Goal: Information Seeking & Learning: Learn about a topic

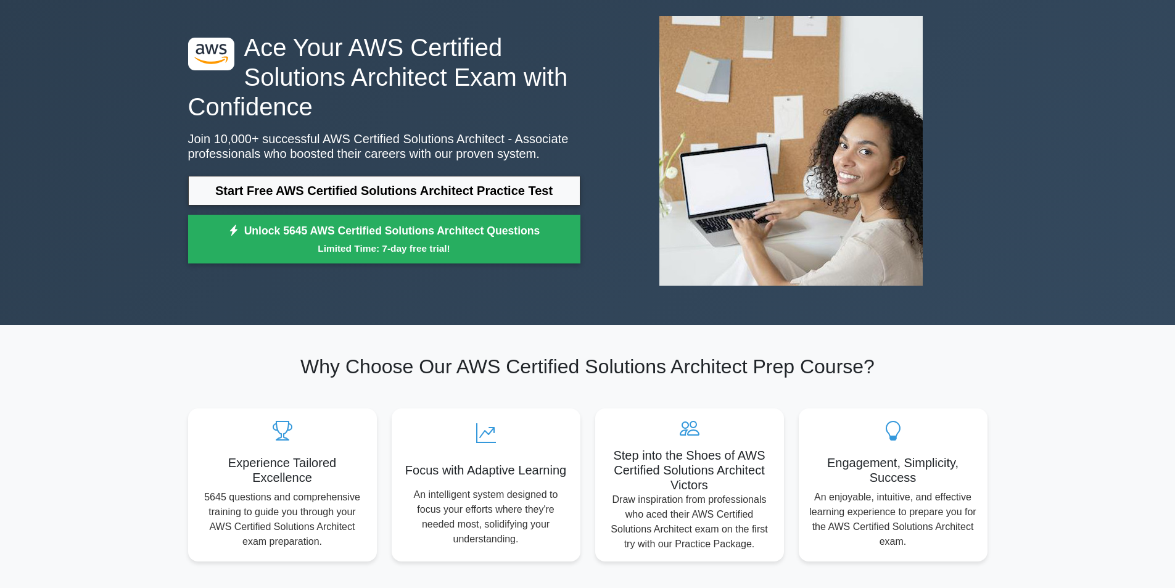
scroll to position [185, 0]
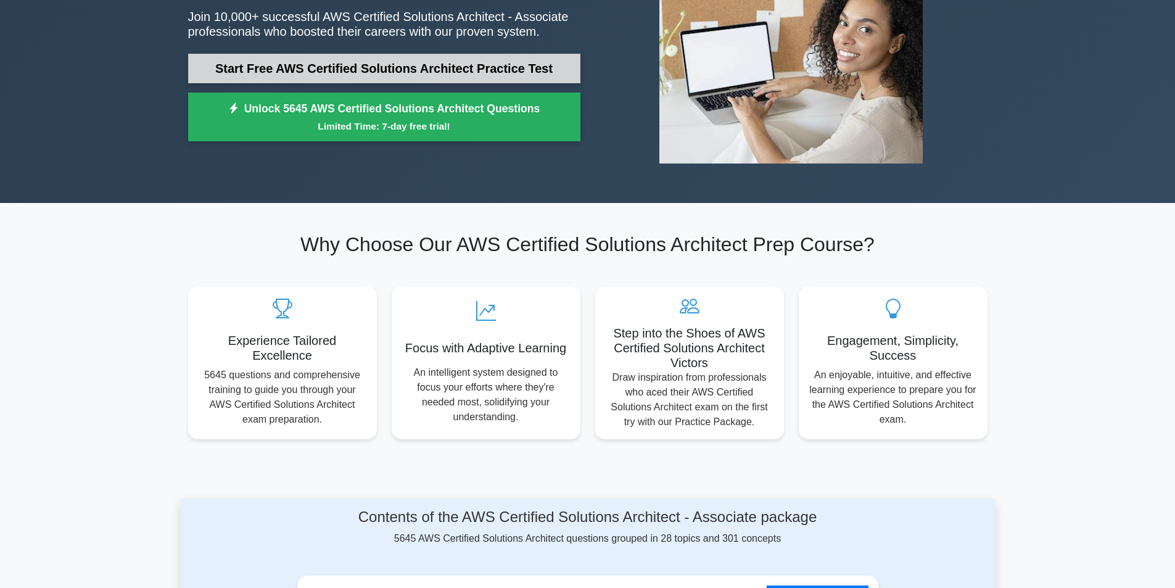
click at [382, 66] on link "Start Free AWS Certified Solutions Architect Practice Test" at bounding box center [384, 69] width 392 height 30
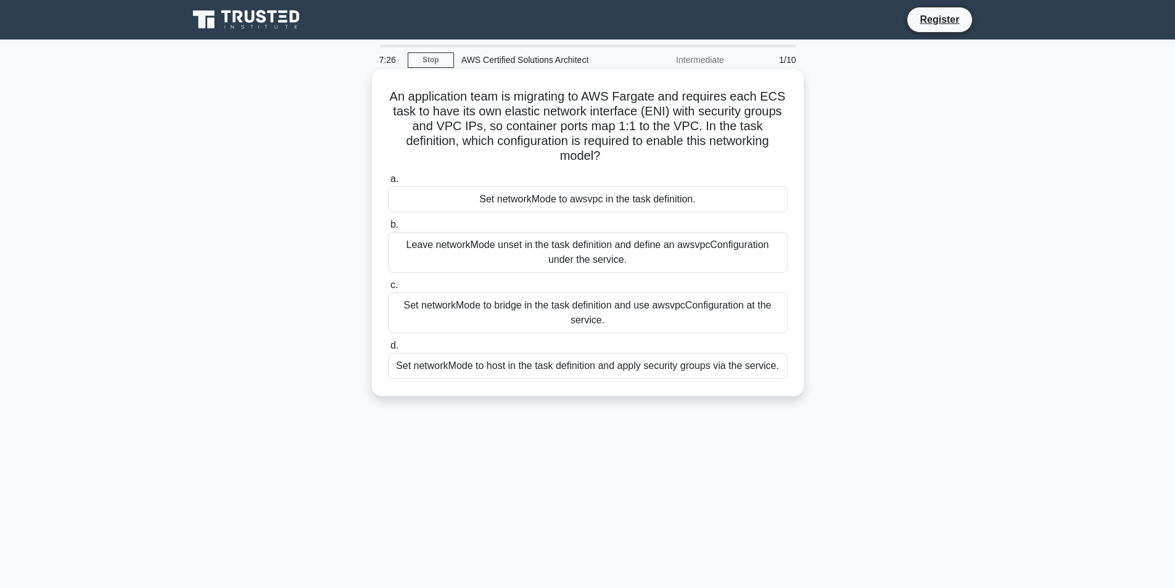
click at [582, 254] on div "Leave networkMode unset in the task definition and define an awsvpcConfiguratio…" at bounding box center [588, 252] width 400 height 41
click at [388, 229] on input "b. Leave networkMode unset in the task definition and define an awsvpcConfigura…" at bounding box center [388, 225] width 0 height 8
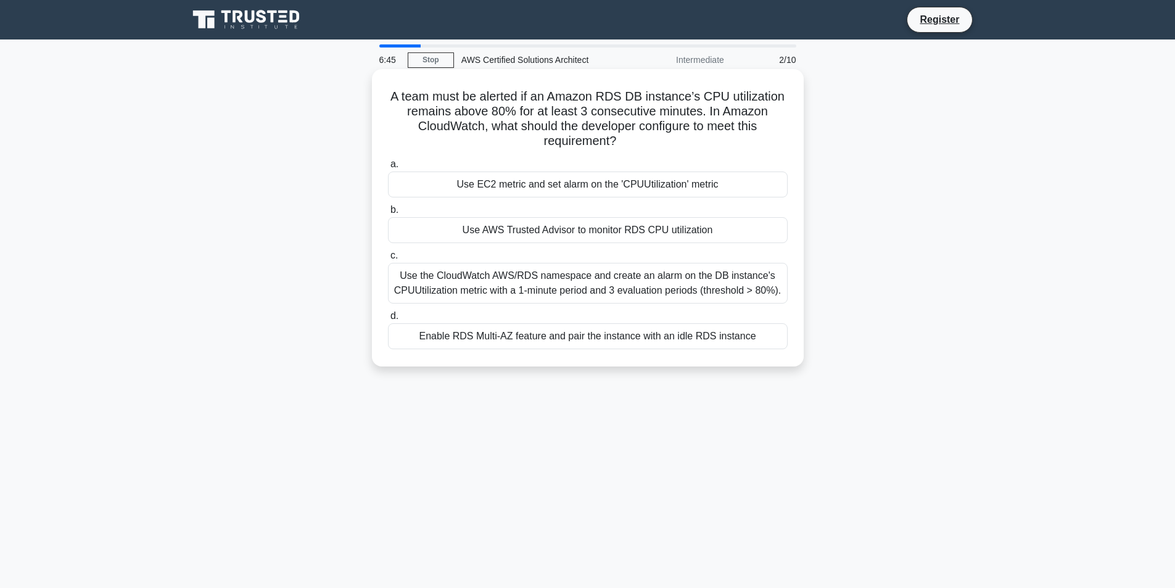
click at [547, 287] on div "Use the CloudWatch AWS/RDS namespace and create an alarm on the DB instance's C…" at bounding box center [588, 283] width 400 height 41
click at [388, 260] on input "c. Use the CloudWatch AWS/RDS namespace and create an alarm on the DB instance'…" at bounding box center [388, 256] width 0 height 8
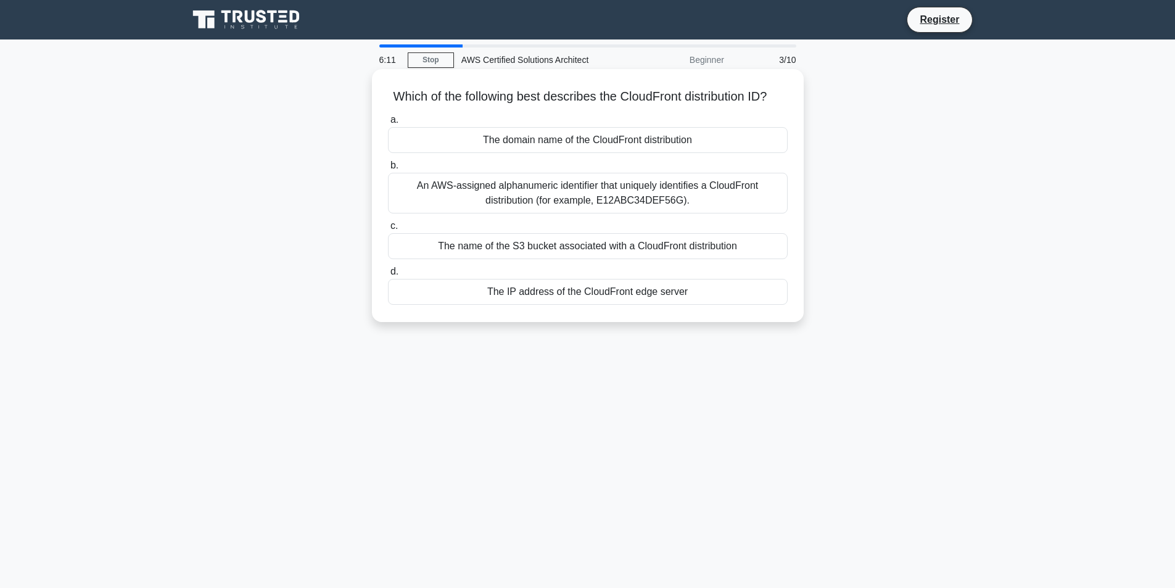
click at [660, 210] on div "An AWS-assigned alphanumeric identifier that uniquely identifies a CloudFront d…" at bounding box center [588, 193] width 400 height 41
click at [388, 170] on input "b. An AWS-assigned alphanumeric identifier that uniquely identifies a CloudFron…" at bounding box center [388, 166] width 0 height 8
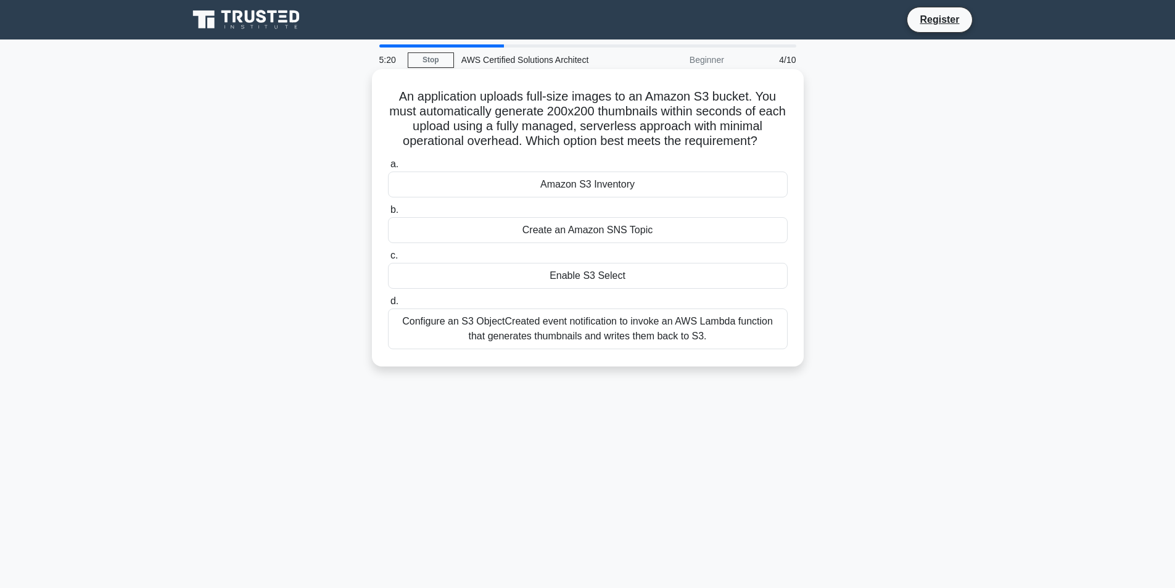
click at [698, 333] on div "Configure an S3 ObjectCreated event notification to invoke an AWS Lambda functi…" at bounding box center [588, 328] width 400 height 41
click at [388, 305] on input "d. Configure an S3 ObjectCreated event notification to invoke an AWS Lambda fun…" at bounding box center [388, 301] width 0 height 8
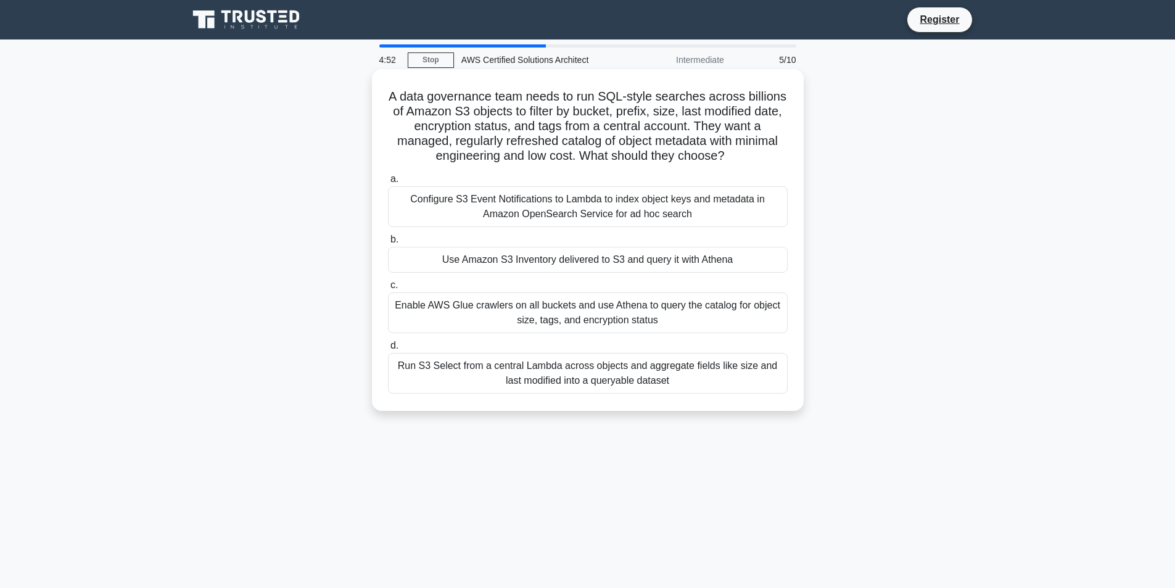
click at [596, 324] on div "Enable AWS Glue crawlers on all buckets and use Athena to query the catalog for…" at bounding box center [588, 312] width 400 height 41
click at [388, 289] on input "c. Enable AWS Glue crawlers on all buckets and use Athena to query the catalog …" at bounding box center [388, 285] width 0 height 8
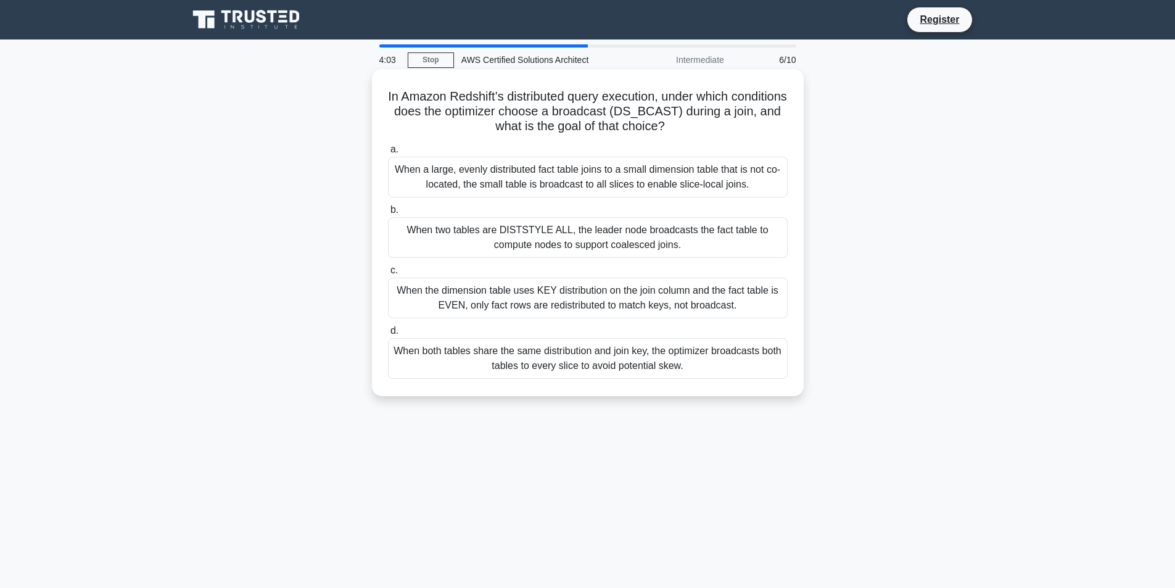
click at [587, 180] on div "When a large, evenly distributed fact table joins to a small dimension table th…" at bounding box center [588, 177] width 400 height 41
click at [388, 154] on input "a. When a large, evenly distributed fact table joins to a small dimension table…" at bounding box center [388, 150] width 0 height 8
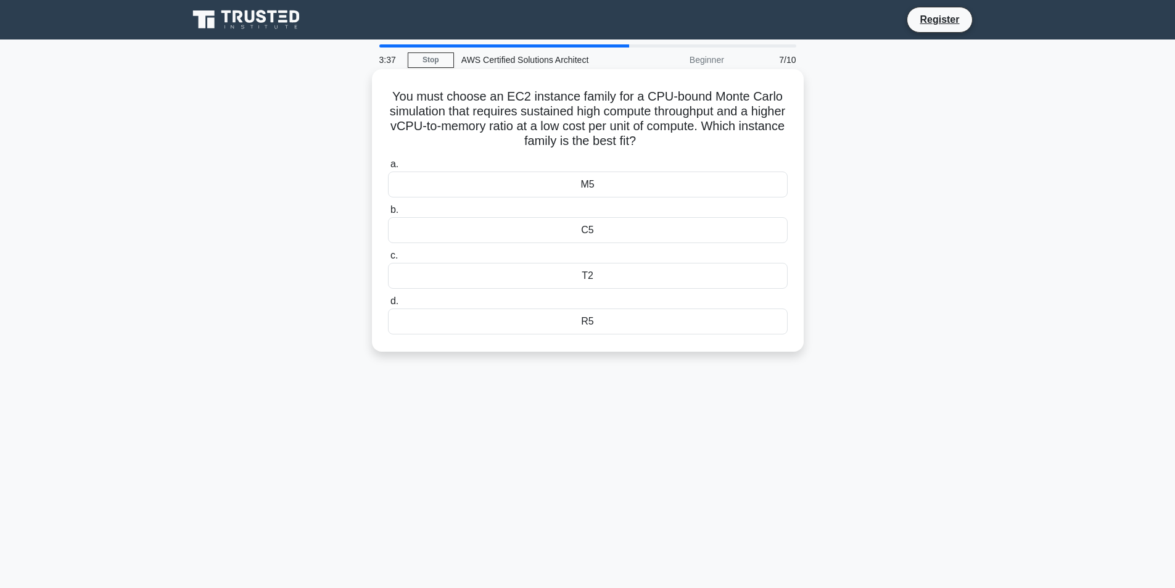
click at [628, 191] on div "M5" at bounding box center [588, 184] width 400 height 26
click at [388, 168] on input "a. M5" at bounding box center [388, 164] width 0 height 8
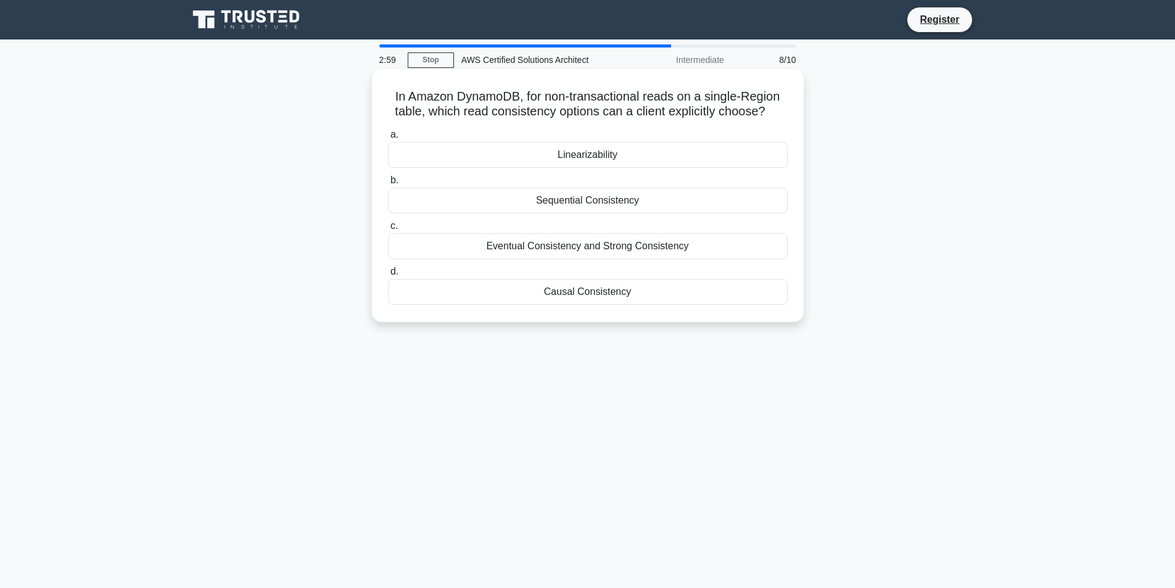
click at [693, 249] on div "Eventual Consistency and Strong Consistency" at bounding box center [588, 246] width 400 height 26
click at [388, 230] on input "c. Eventual Consistency and Strong Consistency" at bounding box center [388, 226] width 0 height 8
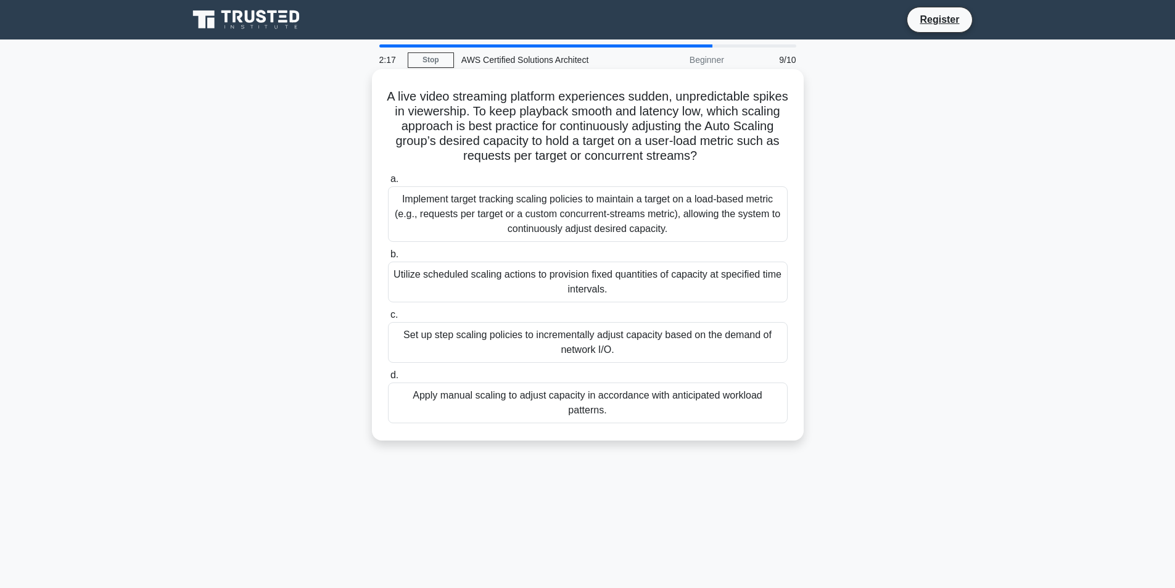
click at [576, 338] on div "Set up step scaling policies to incrementally adjust capacity based on the dema…" at bounding box center [588, 342] width 400 height 41
click at [388, 319] on input "c. Set up step scaling policies to incrementally adjust capacity based on the d…" at bounding box center [388, 315] width 0 height 8
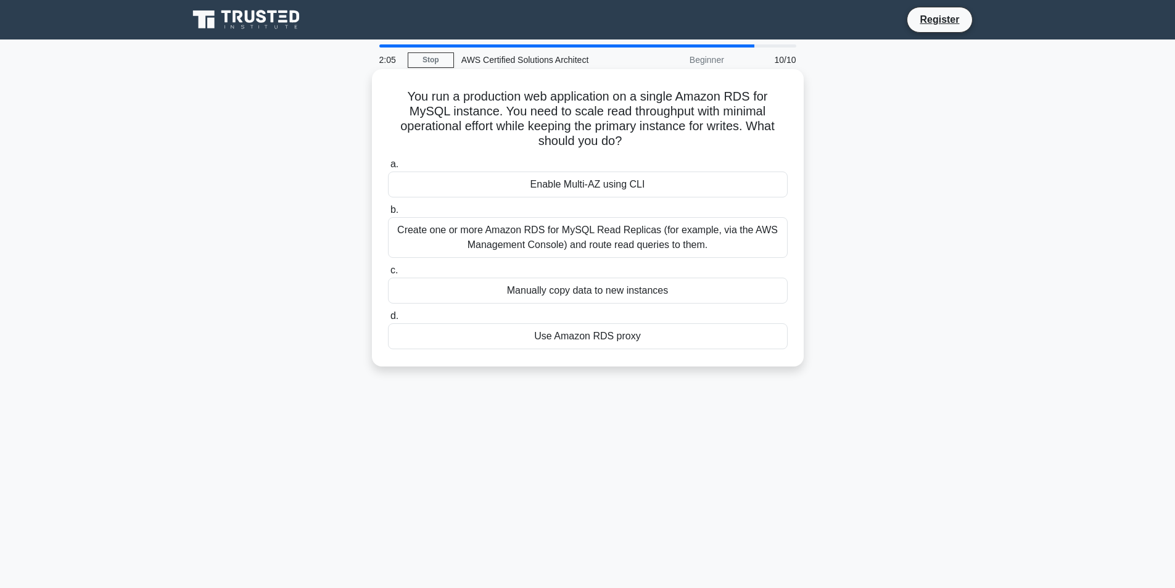
click at [654, 339] on div "Use Amazon RDS proxy" at bounding box center [588, 336] width 400 height 26
click at [388, 320] on input "d. Use Amazon RDS proxy" at bounding box center [388, 316] width 0 height 8
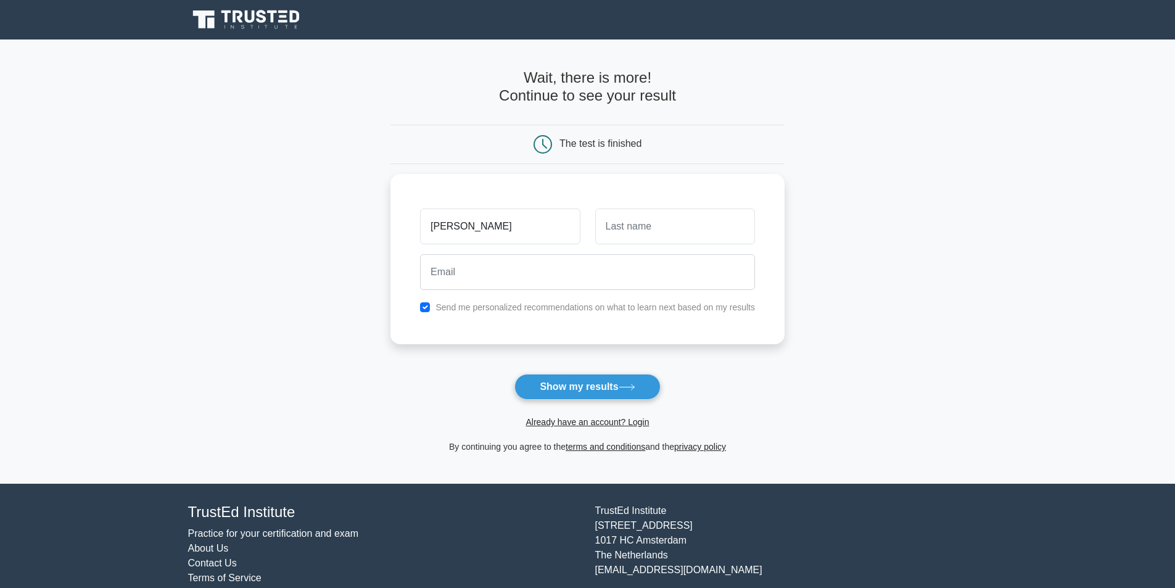
type input "venkat"
type input "reddy"
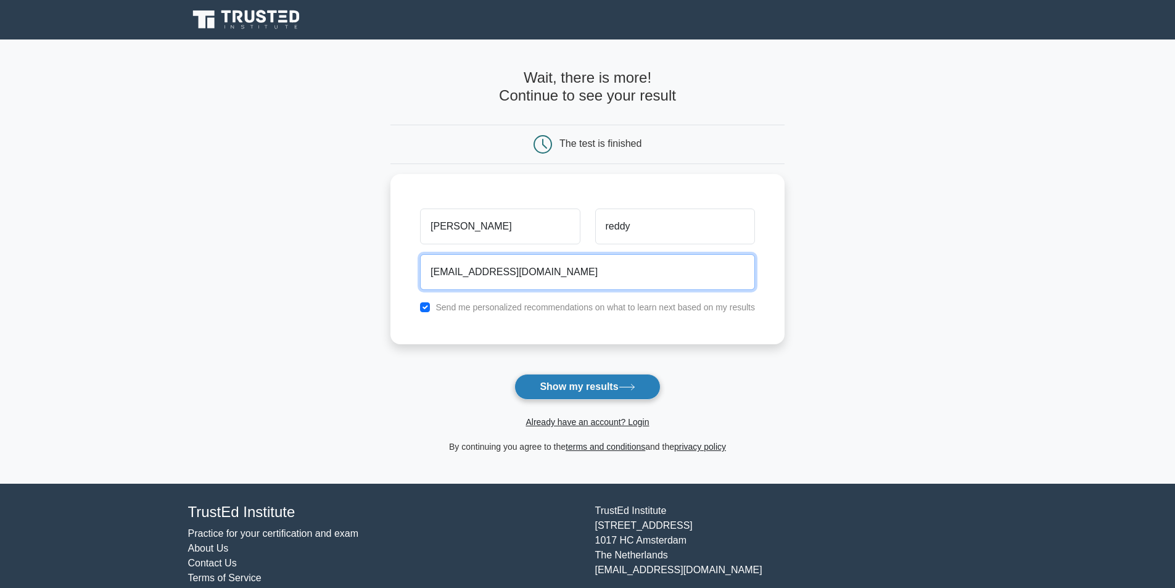
type input "venkat8372@gmail.com"
click at [602, 384] on button "Show my results" at bounding box center [587, 387] width 146 height 26
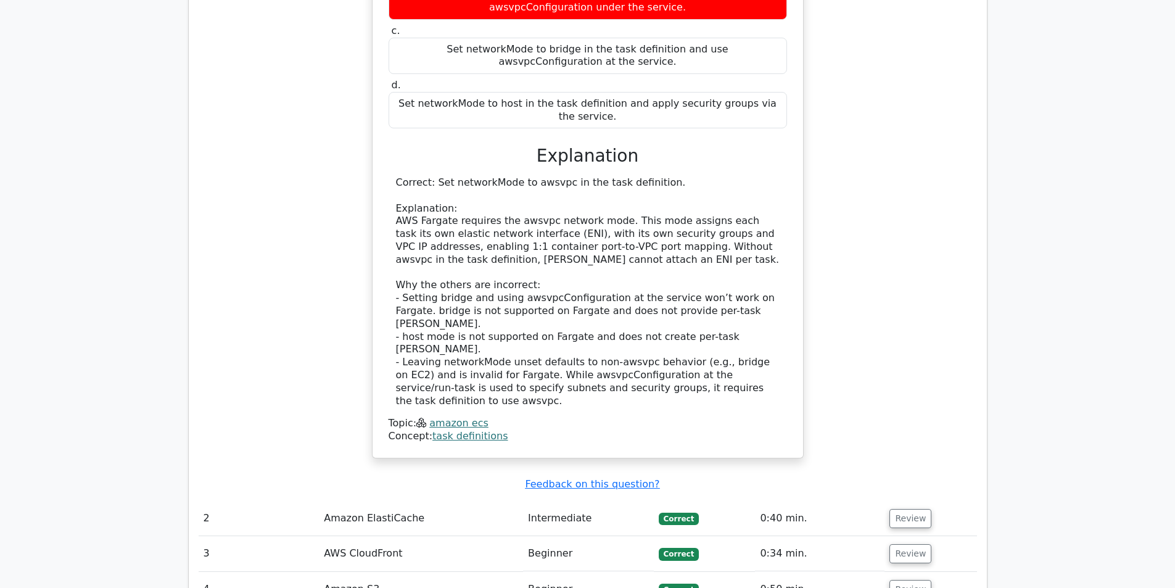
scroll to position [1603, 0]
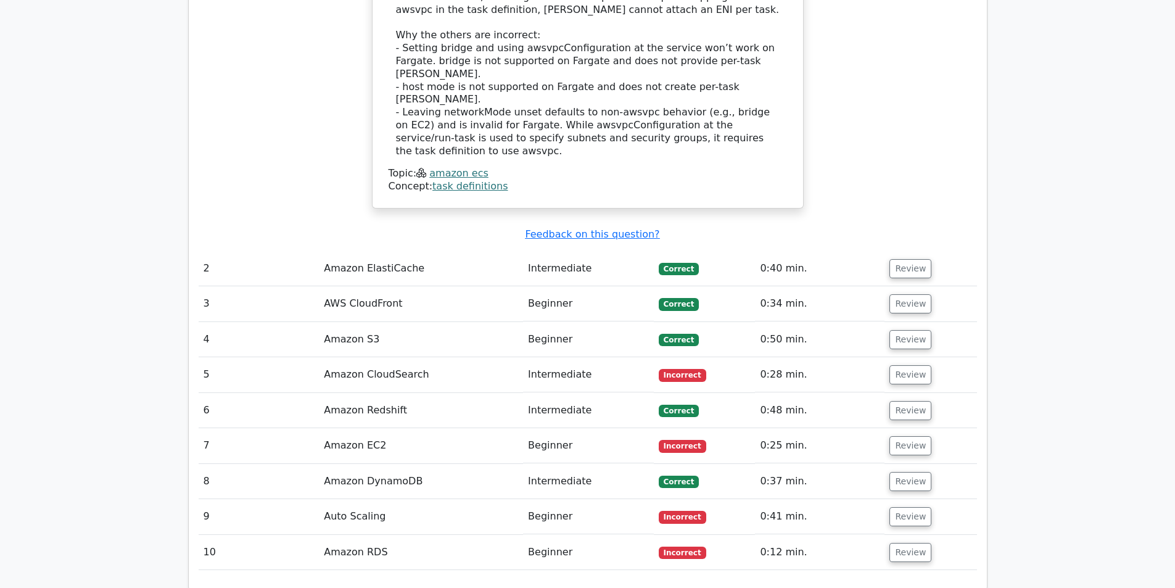
click at [672, 357] on td "Incorrect" at bounding box center [705, 374] width 102 height 35
click at [675, 369] on span "Incorrect" at bounding box center [682, 375] width 47 height 12
click at [925, 357] on td "Review" at bounding box center [930, 374] width 92 height 35
click at [899, 365] on button "Review" at bounding box center [910, 374] width 42 height 19
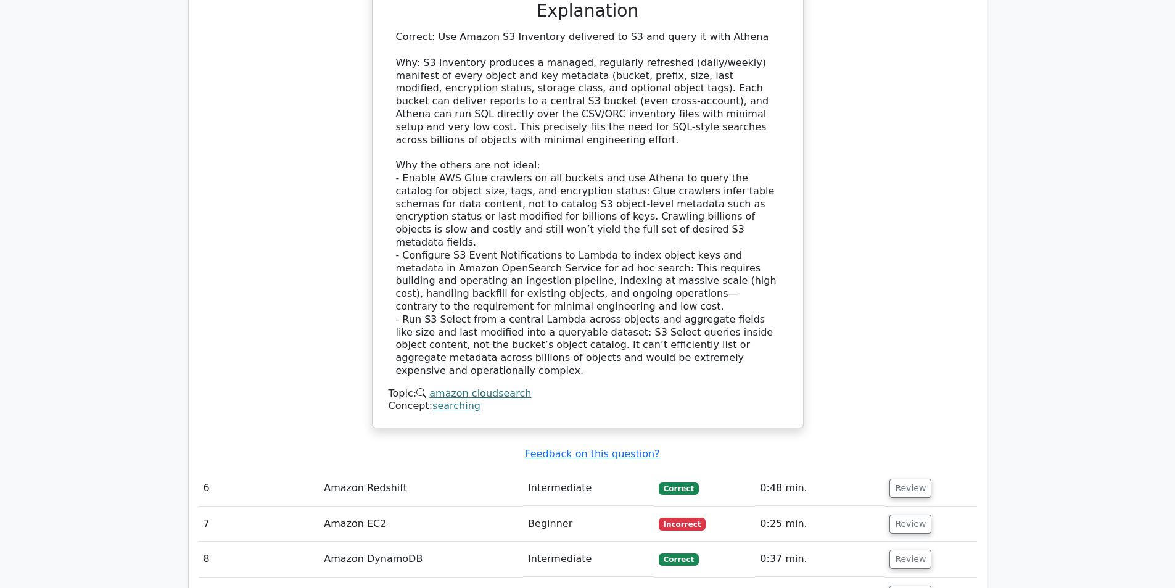
scroll to position [2343, 0]
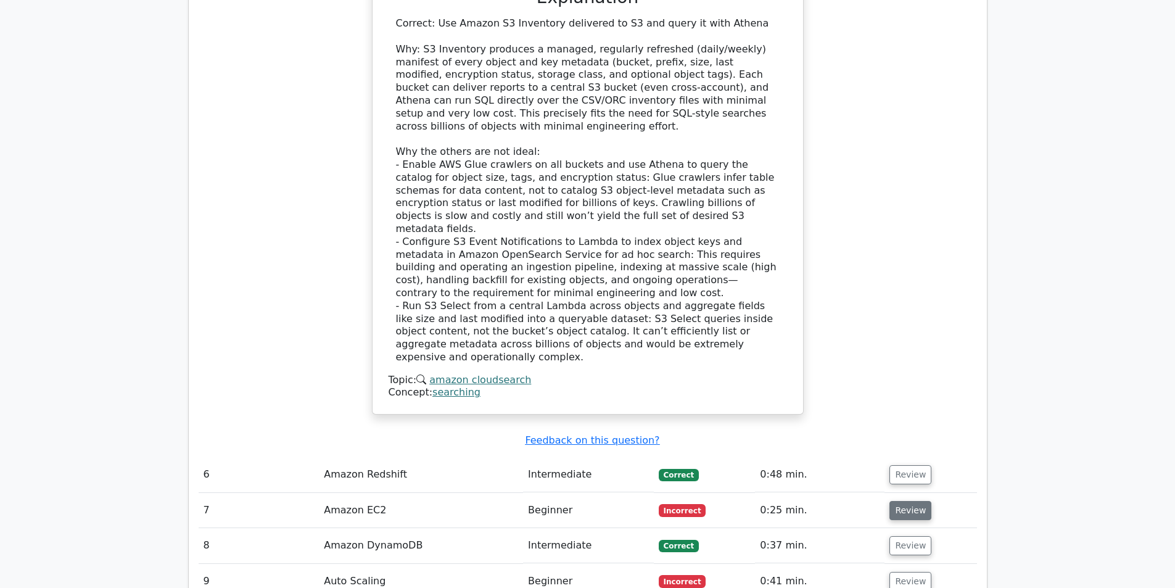
click at [920, 501] on button "Review" at bounding box center [910, 510] width 42 height 19
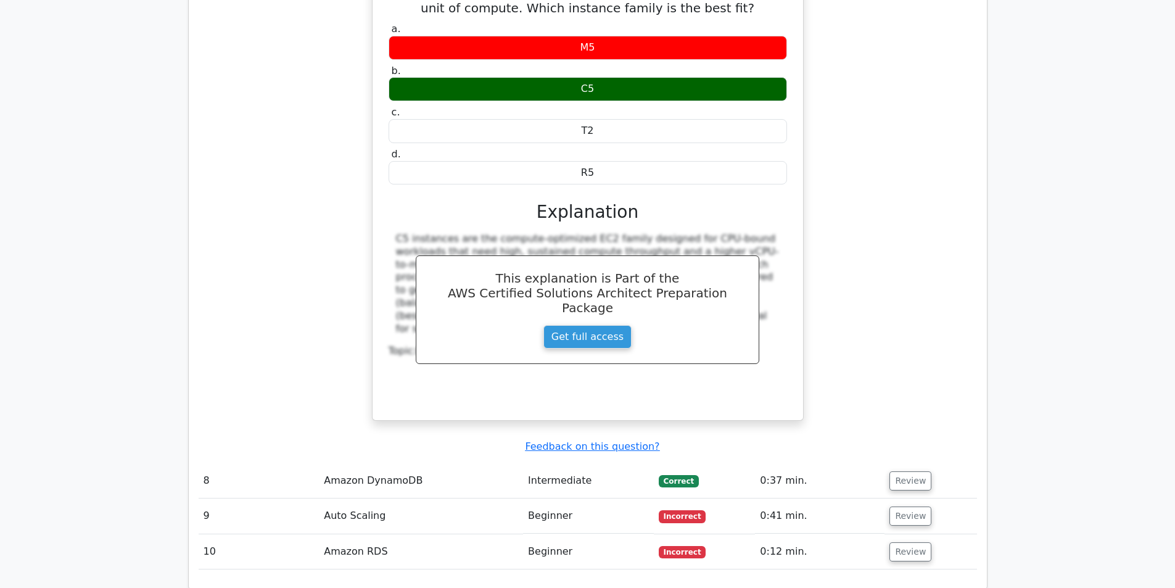
scroll to position [3084, 0]
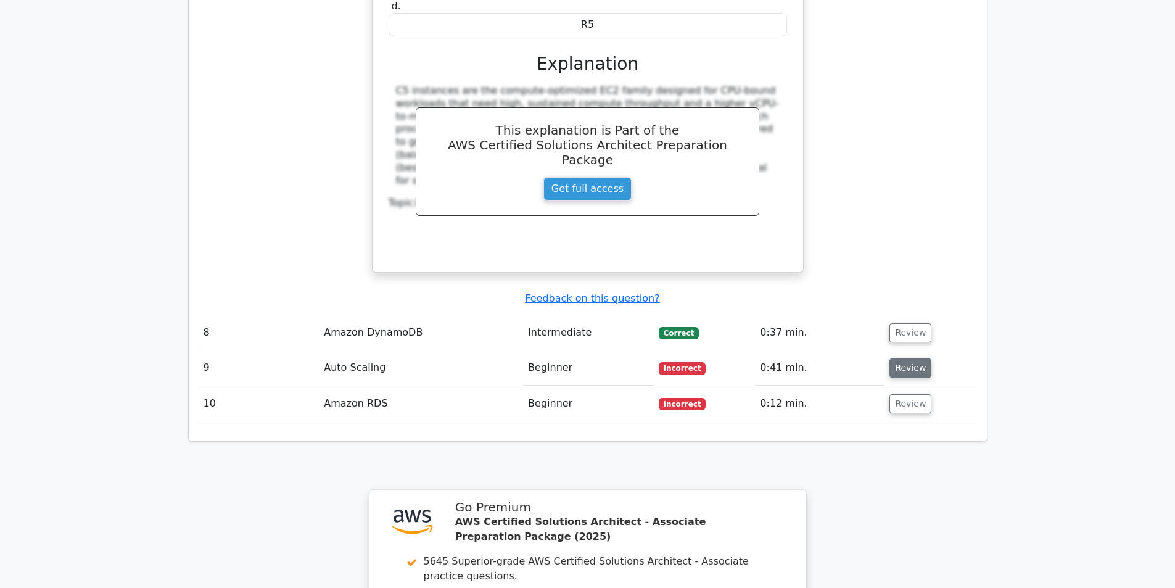
click at [918, 358] on button "Review" at bounding box center [910, 367] width 42 height 19
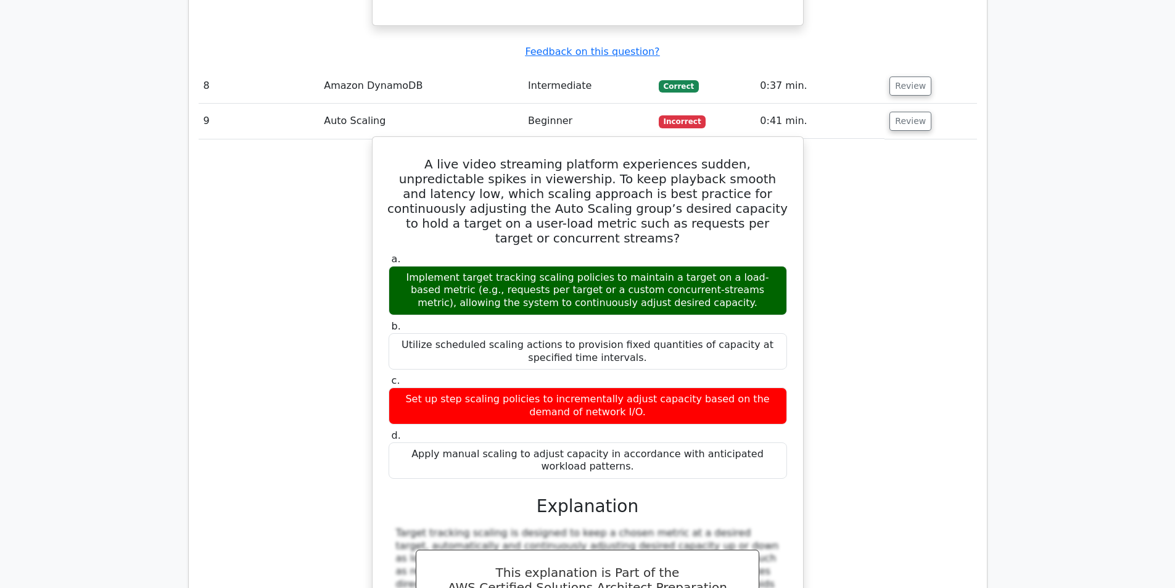
scroll to position [3454, 0]
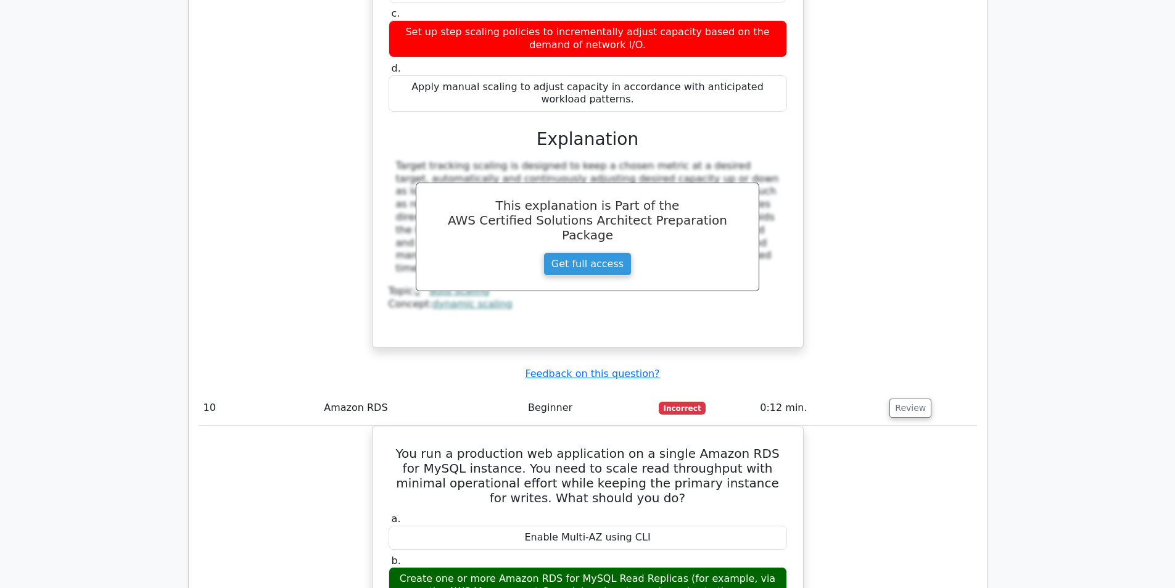
scroll to position [3762, 0]
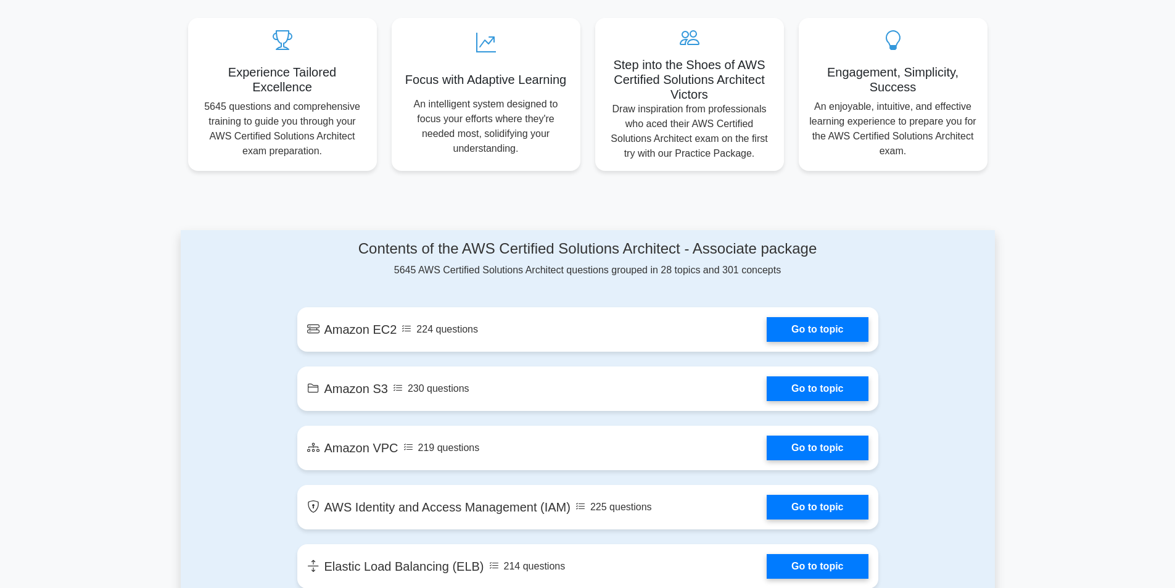
scroll to position [432, 0]
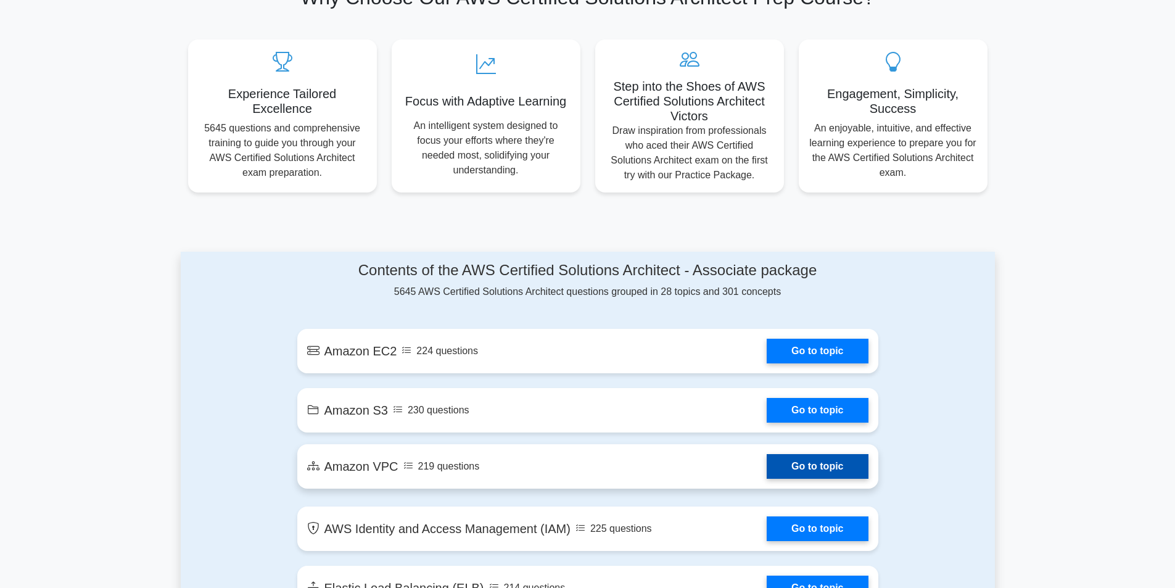
click at [830, 472] on link "Go to topic" at bounding box center [817, 466] width 101 height 25
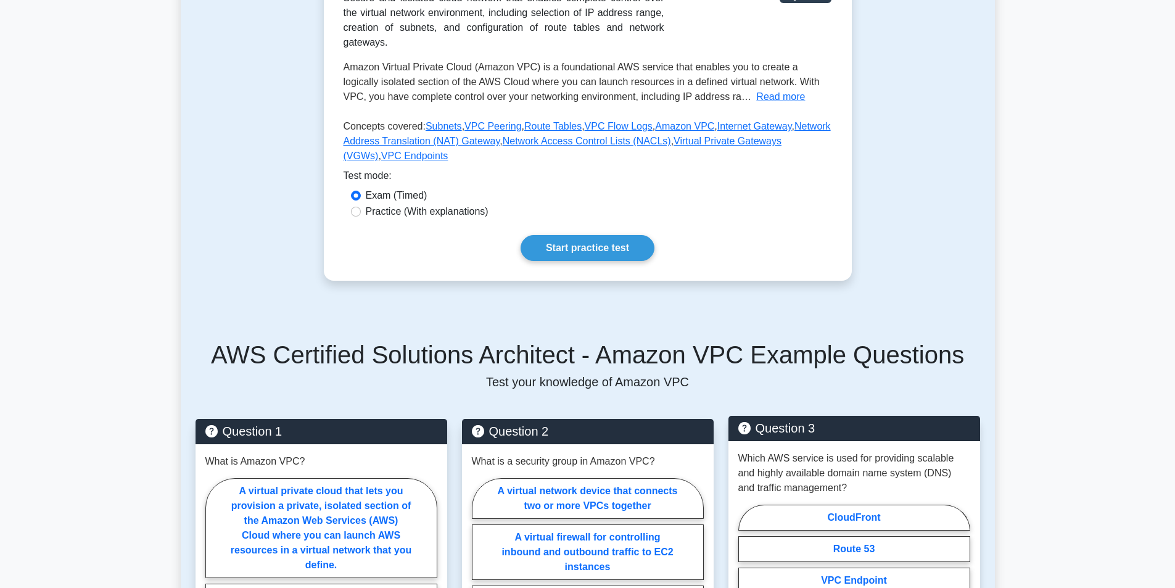
scroll to position [247, 0]
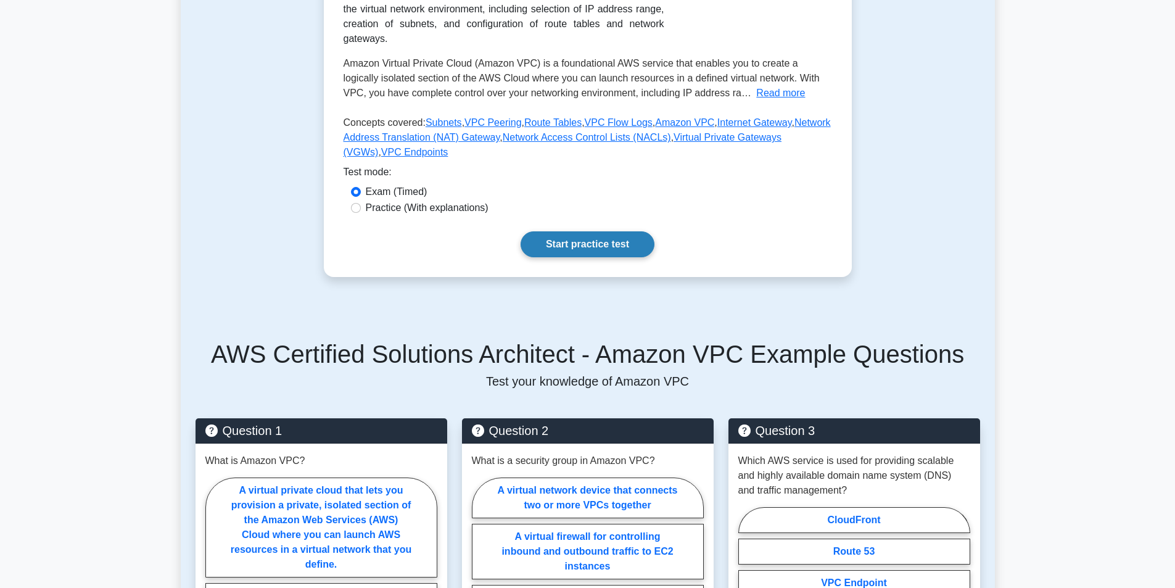
click at [617, 242] on link "Start practice test" at bounding box center [588, 244] width 134 height 26
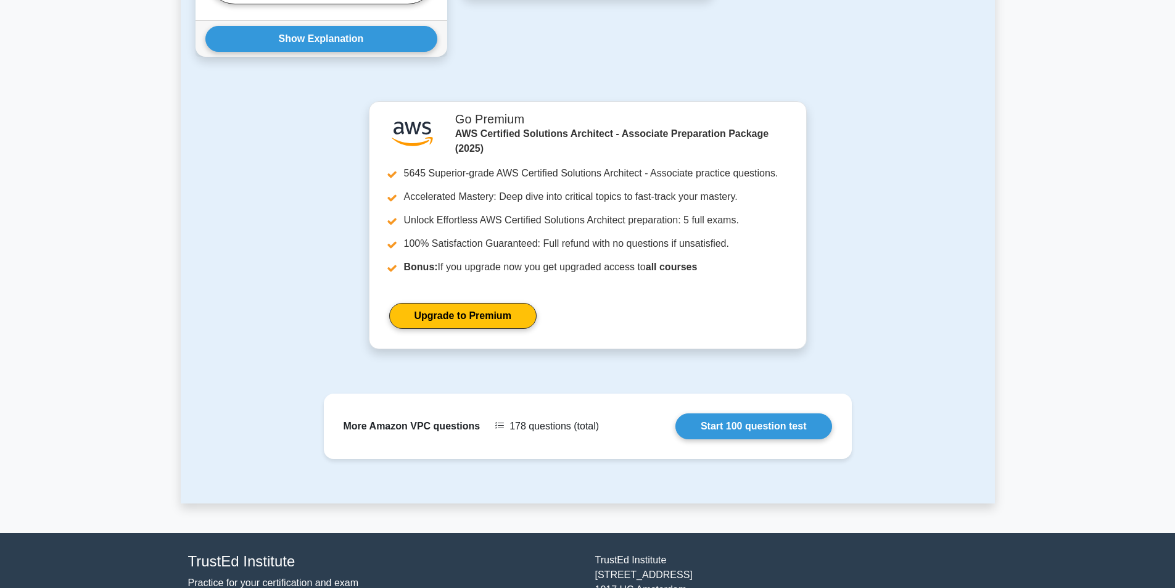
scroll to position [1055, 0]
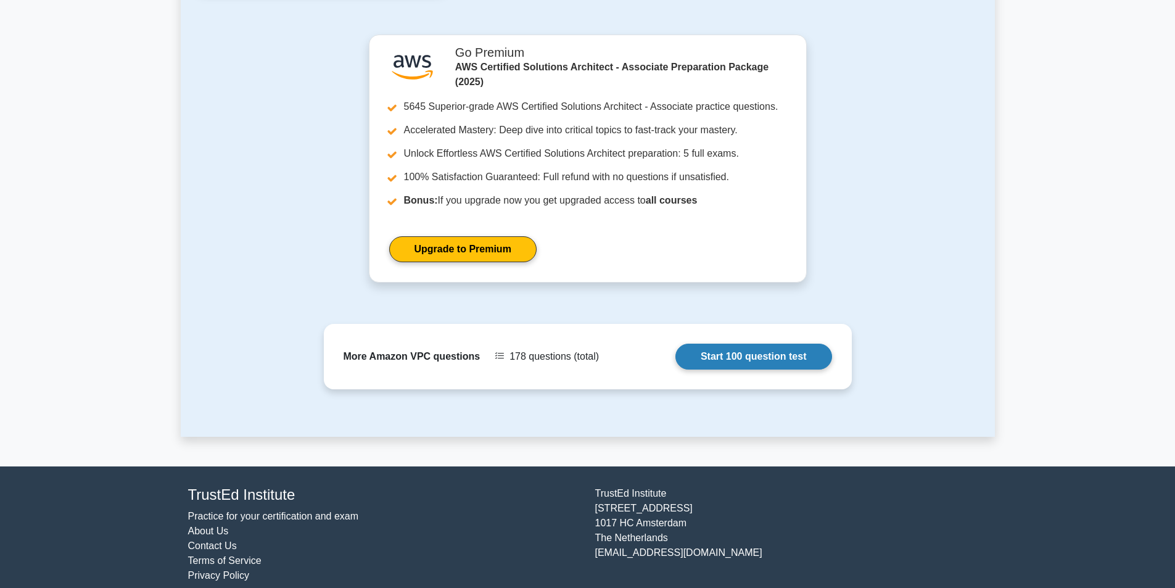
click at [772, 344] on link "Start 100 question test" at bounding box center [753, 357] width 157 height 26
